Goal: Find specific page/section: Find specific page/section

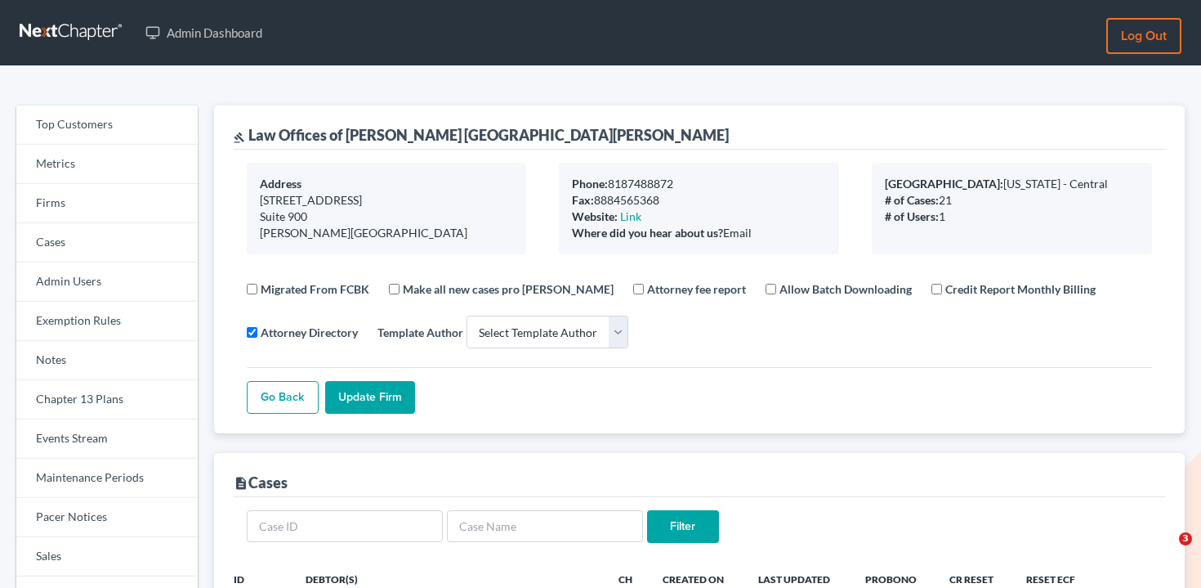
select select
click at [69, 202] on link "Firms" at bounding box center [106, 203] width 181 height 39
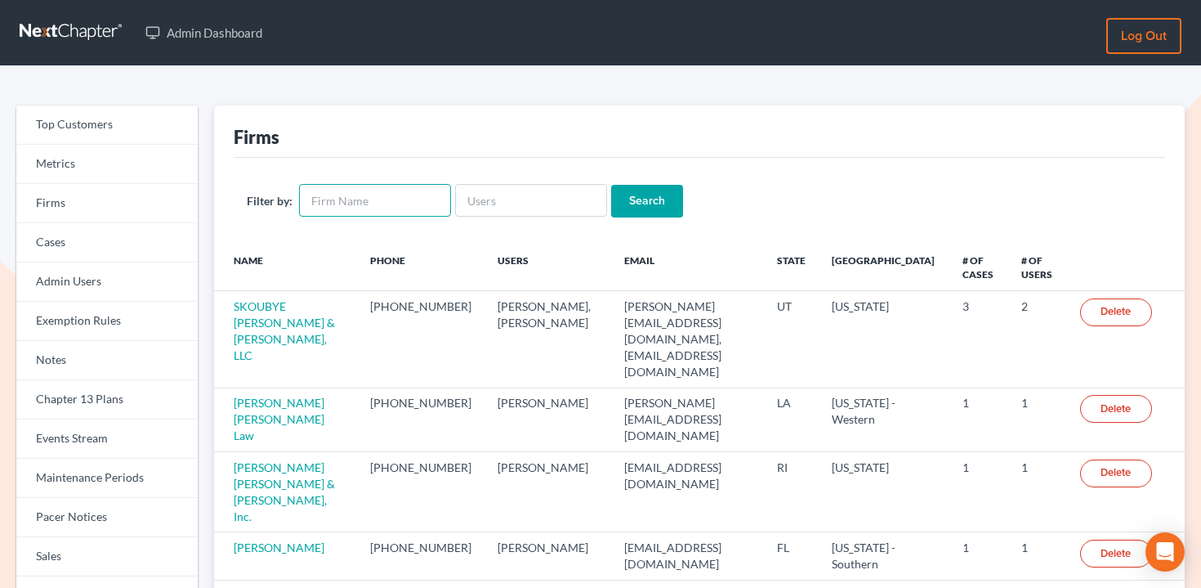
click at [351, 201] on input "text" at bounding box center [375, 200] width 152 height 33
type input "redd"
click at [649, 202] on input "Search" at bounding box center [647, 201] width 72 height 33
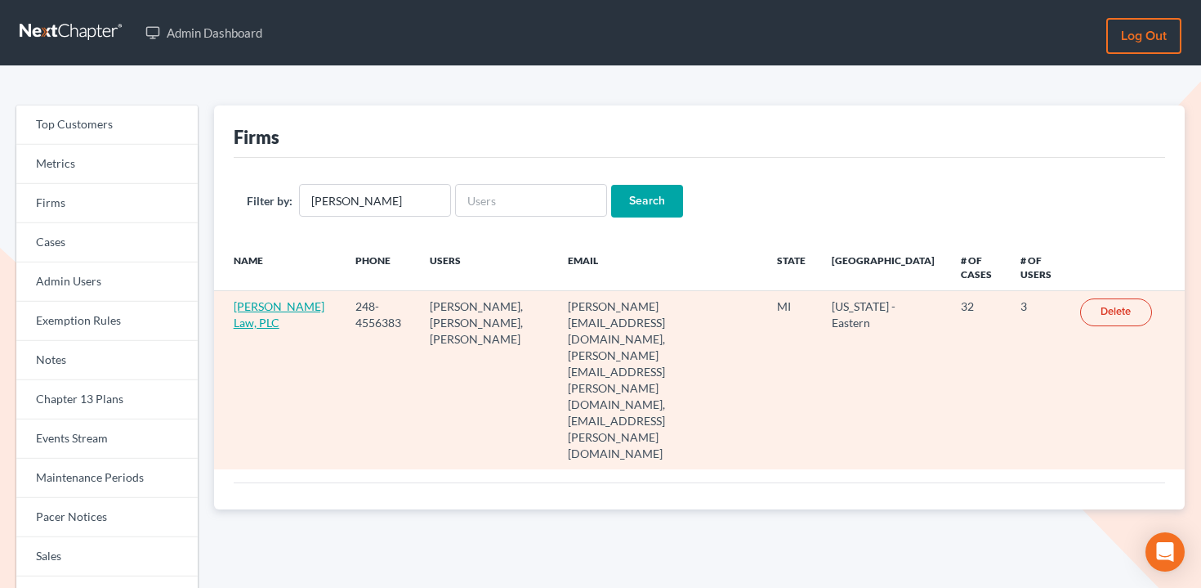
click at [252, 317] on link "[PERSON_NAME] Law, PLC" at bounding box center [279, 314] width 91 height 30
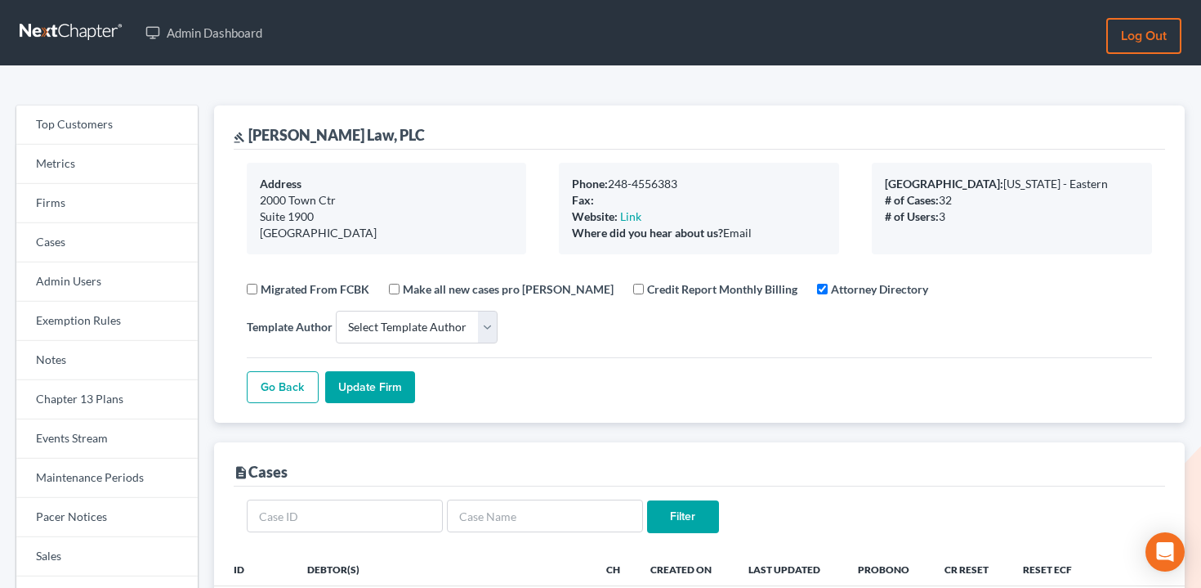
select select
click at [109, 451] on link "Events Stream" at bounding box center [106, 438] width 181 height 39
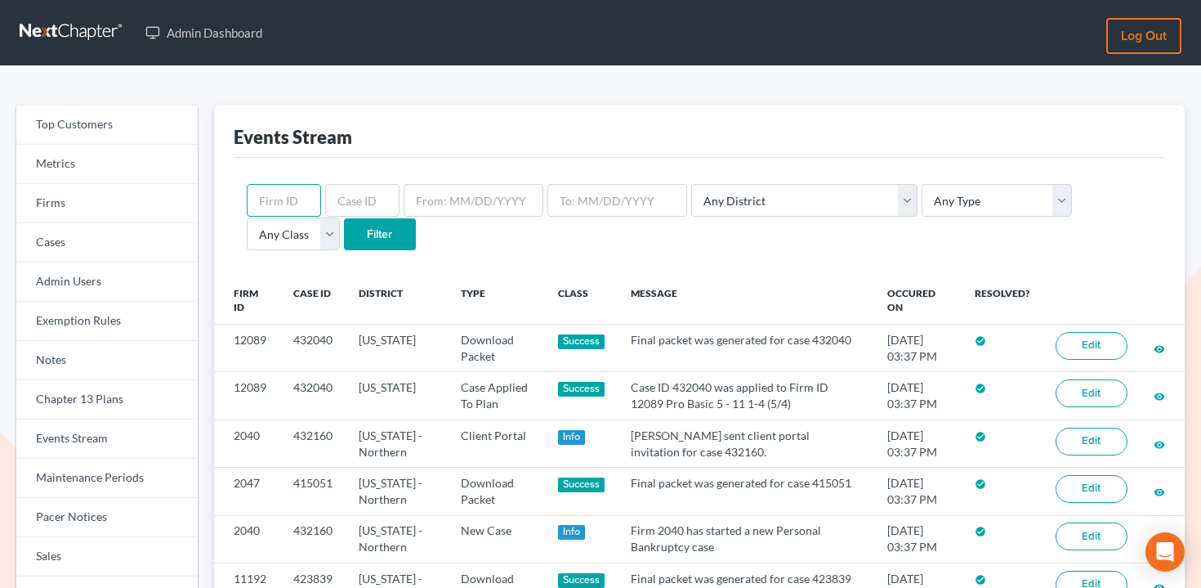
click at [279, 197] on input "text" at bounding box center [284, 200] width 74 height 33
paste input "5349"
type input "5349"
click at [344, 230] on input "Filter" at bounding box center [380, 234] width 72 height 33
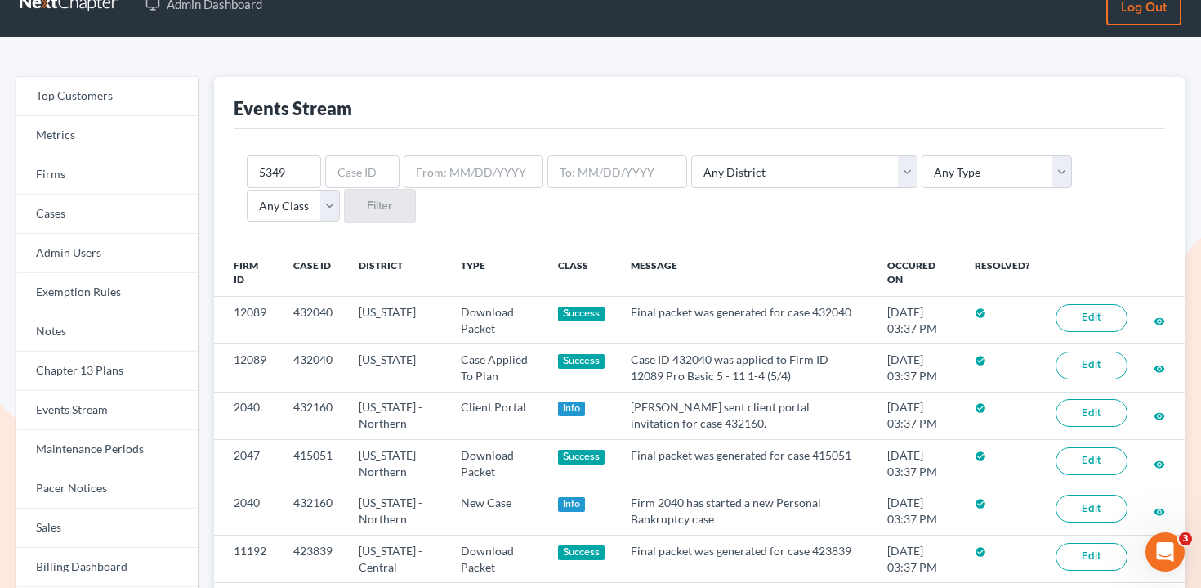
scroll to position [32, 0]
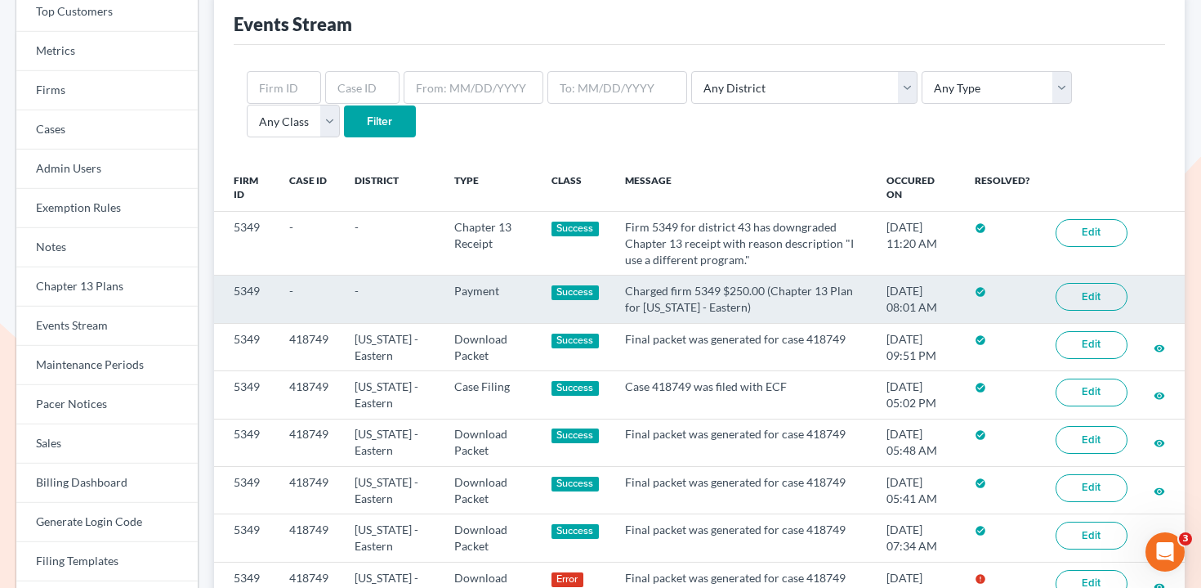
scroll to position [129, 0]
